Goal: Task Accomplishment & Management: Use online tool/utility

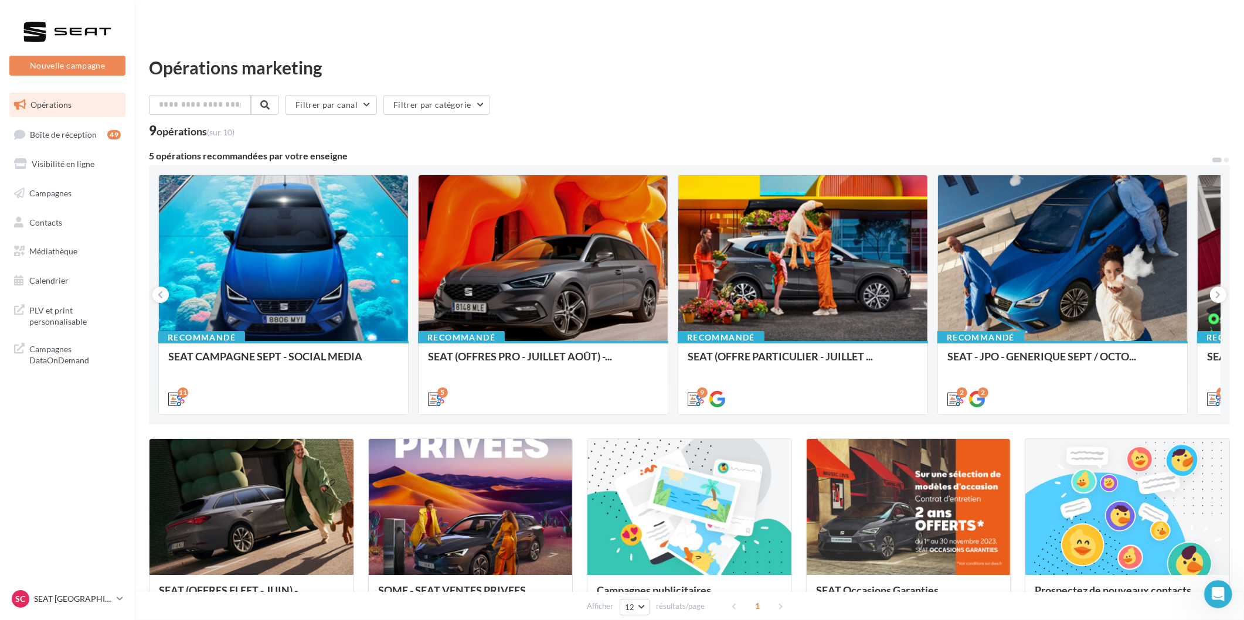
click at [69, 148] on ul "Opérations Boîte de réception 49 Visibilité en ligne Campagnes Contacts Mes cib…" at bounding box center [67, 193] width 125 height 210
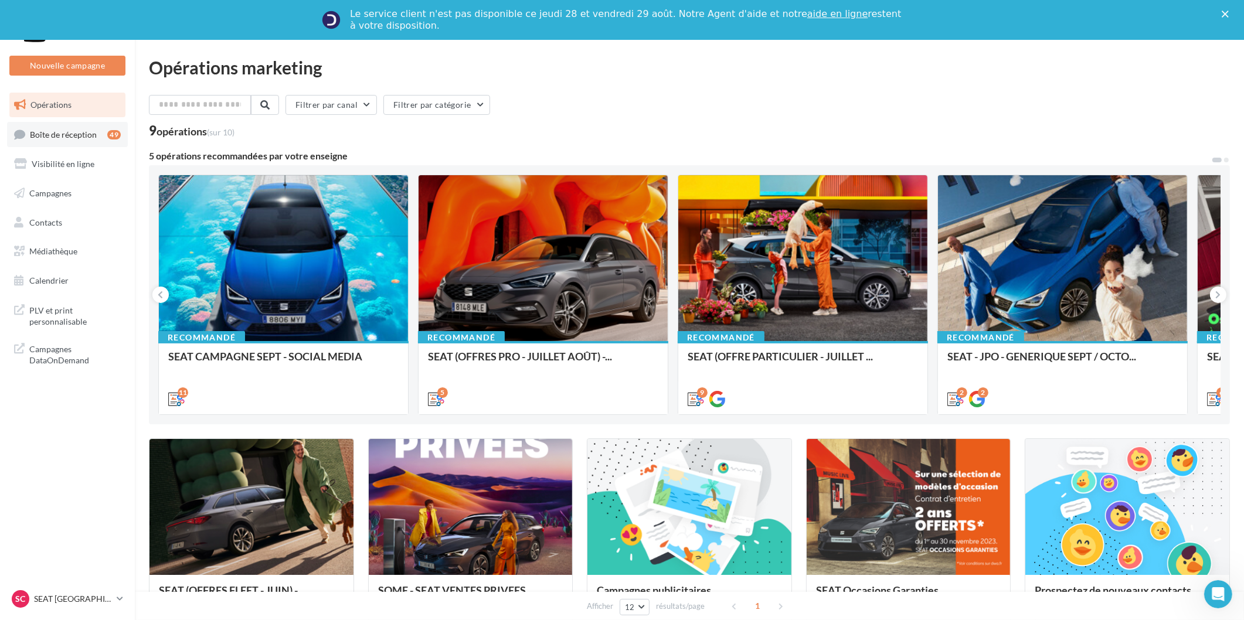
click at [71, 136] on span "Boîte de réception" at bounding box center [63, 134] width 67 height 10
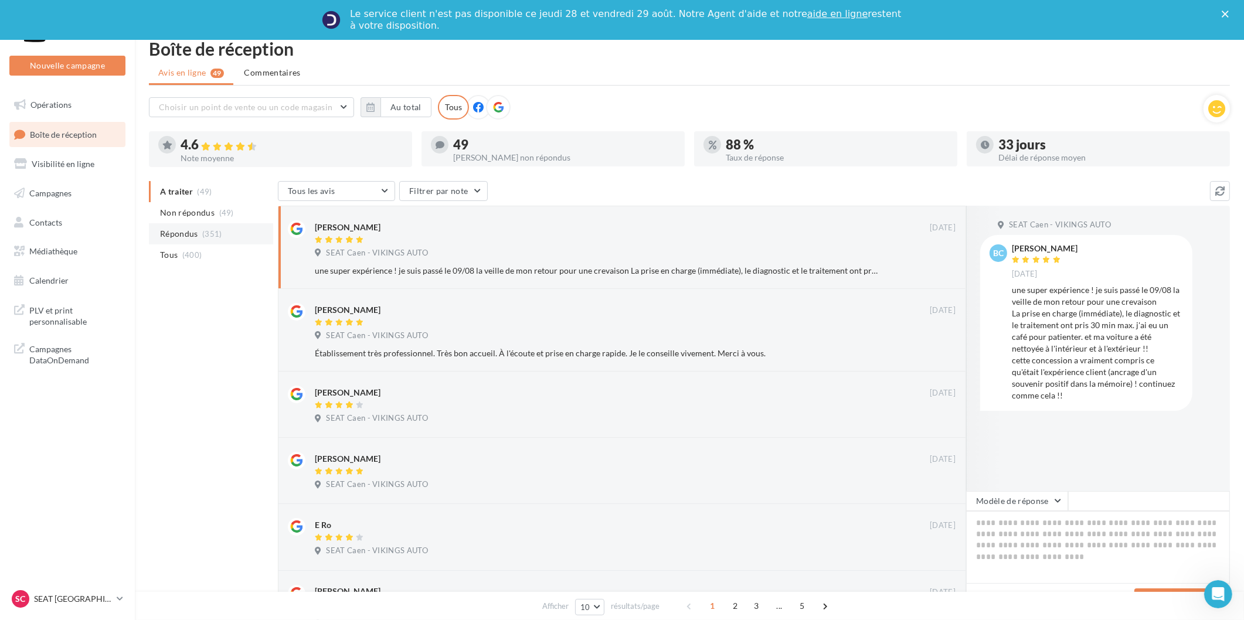
click at [198, 219] on ul "A traiter (49) Non répondus (49) Répondus (351) Tous (400)" at bounding box center [211, 223] width 124 height 84
click at [202, 233] on span "(351)" at bounding box center [212, 233] width 20 height 9
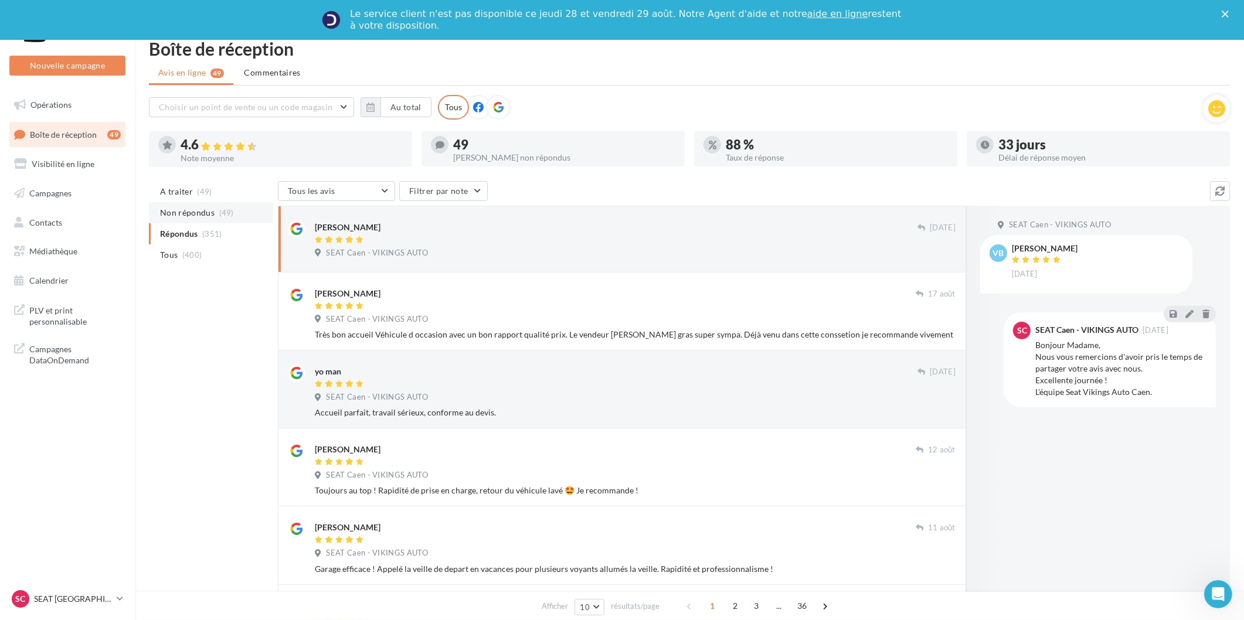
click at [204, 188] on span "(49)" at bounding box center [205, 191] width 15 height 9
